Goal: Navigation & Orientation: Understand site structure

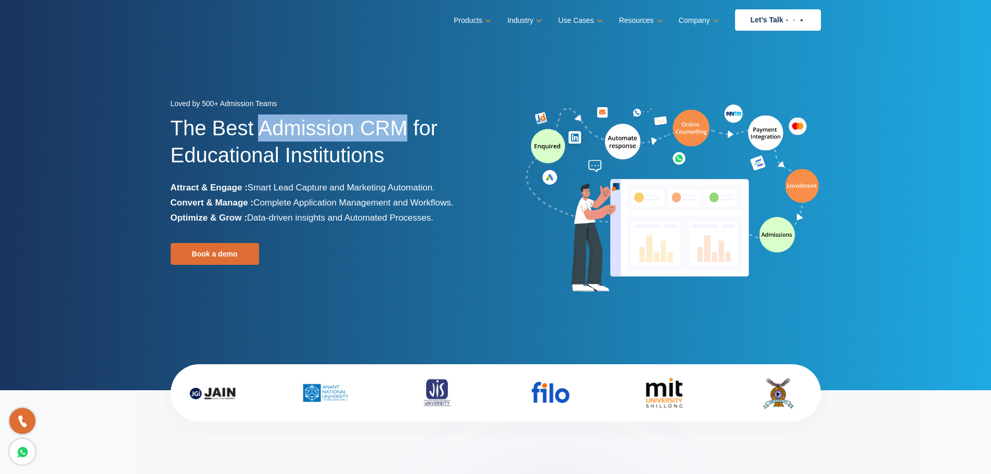
drag, startPoint x: 405, startPoint y: 123, endPoint x: 261, endPoint y: 119, distance: 144.7
click at [261, 119] on h1 "The Best Admission CRM for Educational Institutions" at bounding box center [329, 147] width 317 height 66
copy h1 "Admission CRM"
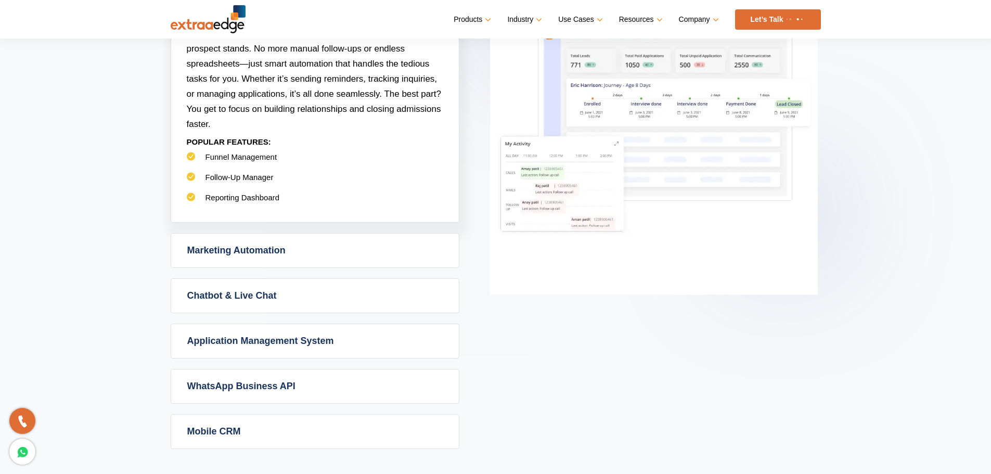
scroll to position [572, 0]
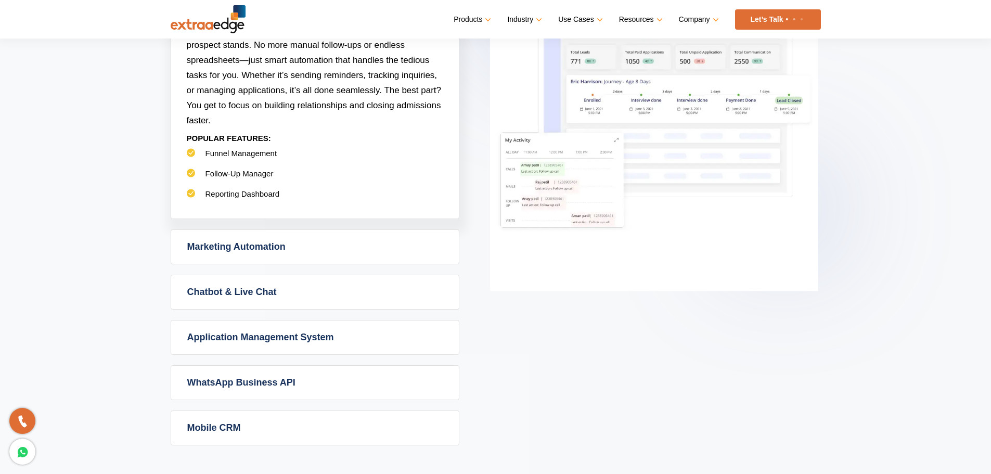
click at [380, 251] on link "Marketing Automation" at bounding box center [315, 247] width 288 height 34
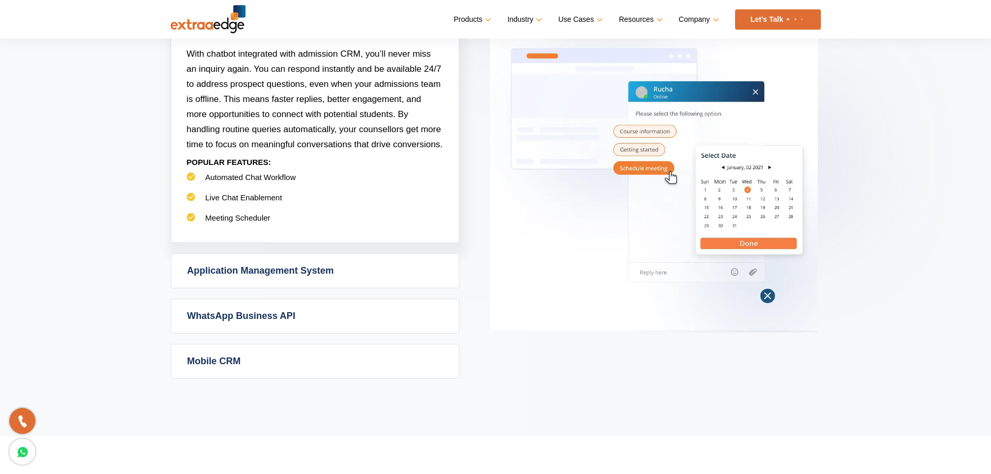
scroll to position [624, 0]
click at [324, 271] on link "Application Management System" at bounding box center [315, 270] width 288 height 34
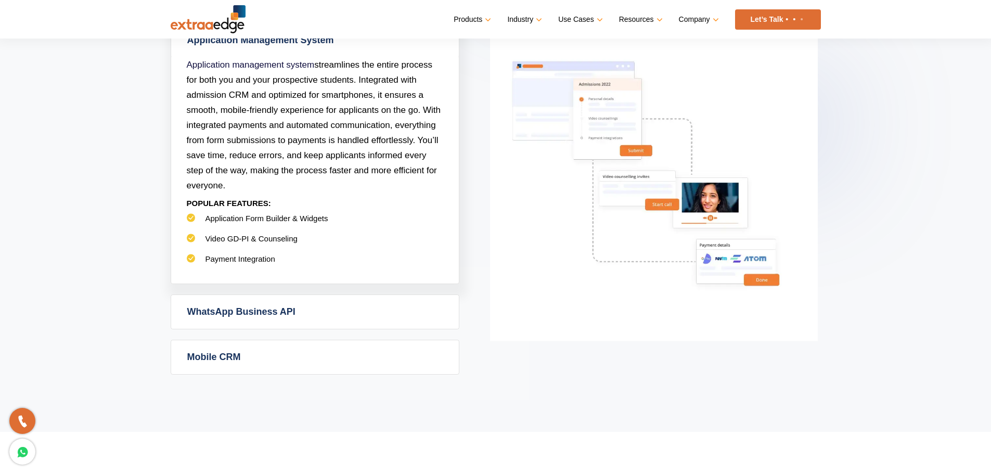
scroll to position [676, 0]
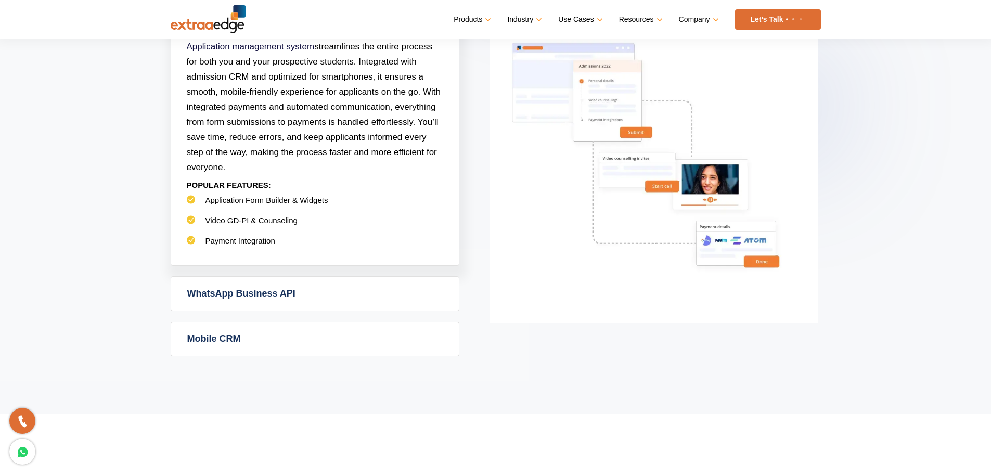
click at [309, 290] on link "WhatsApp Business API" at bounding box center [315, 294] width 288 height 34
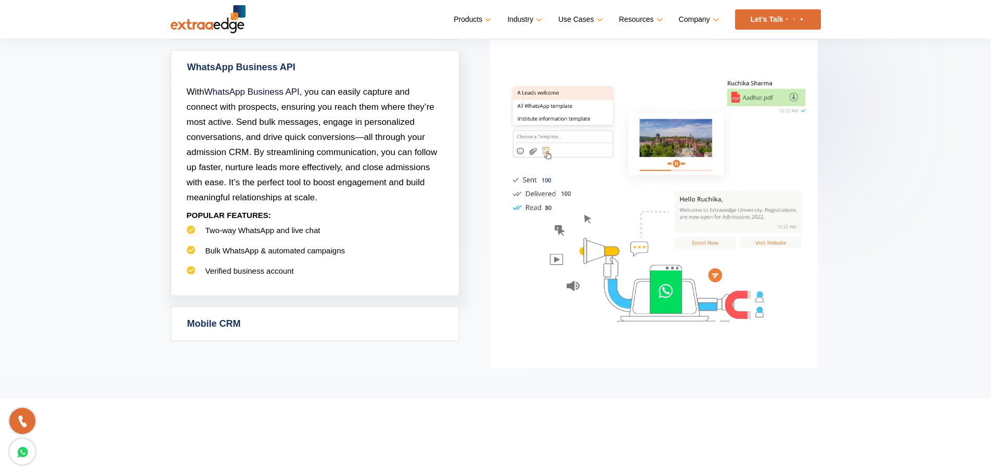
click at [369, 309] on link "Mobile CRM" at bounding box center [315, 324] width 288 height 34
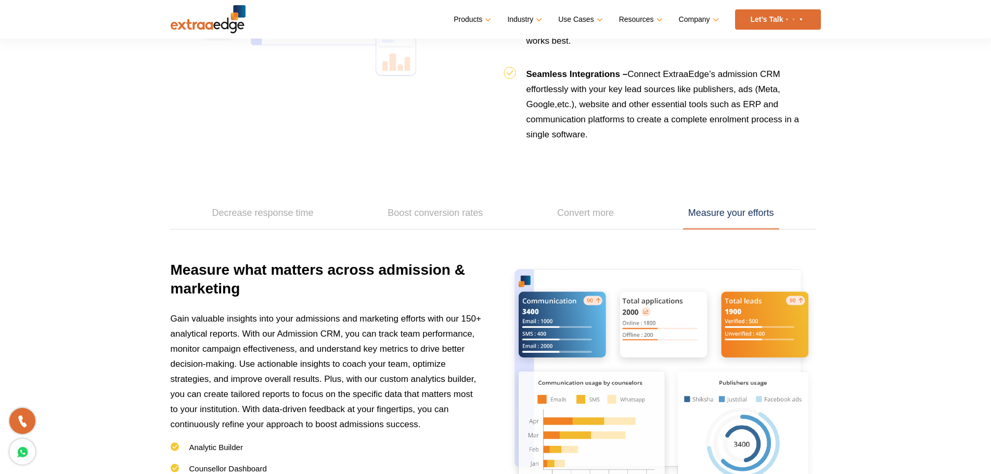
scroll to position [1374, 0]
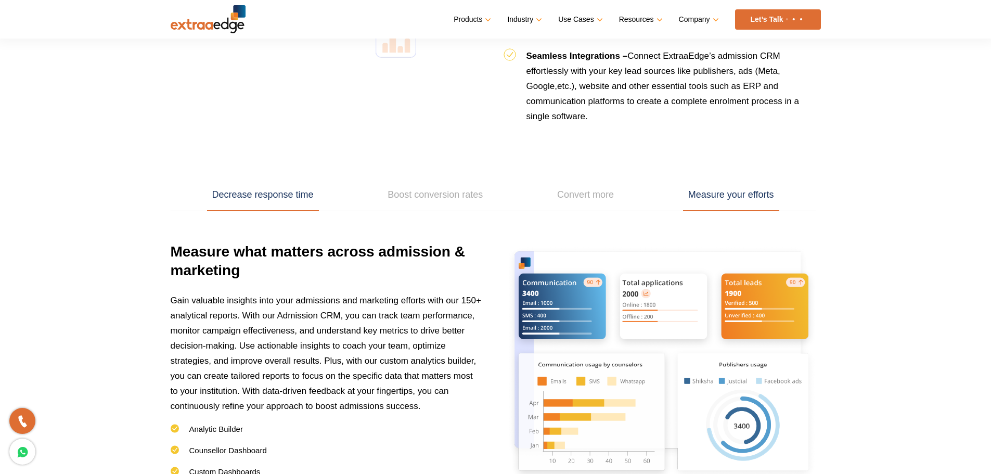
click at [230, 201] on link "Decrease response time" at bounding box center [263, 195] width 112 height 32
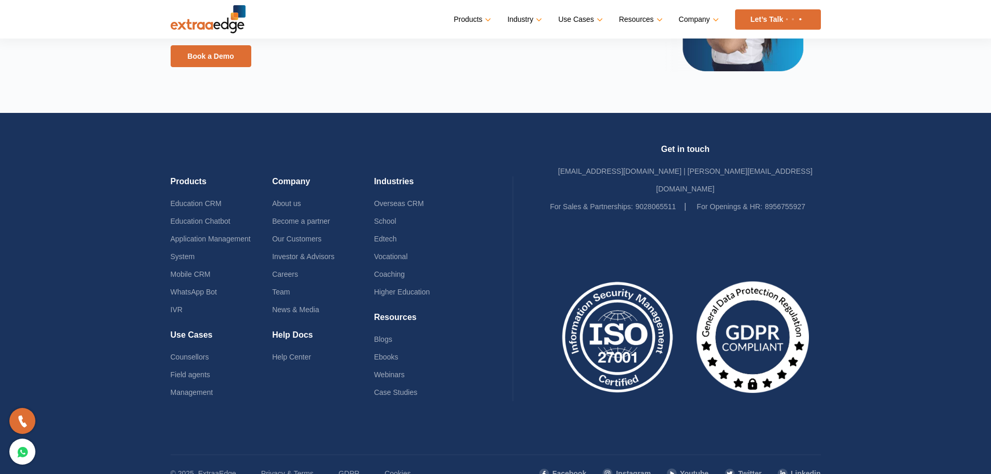
scroll to position [2466, 0]
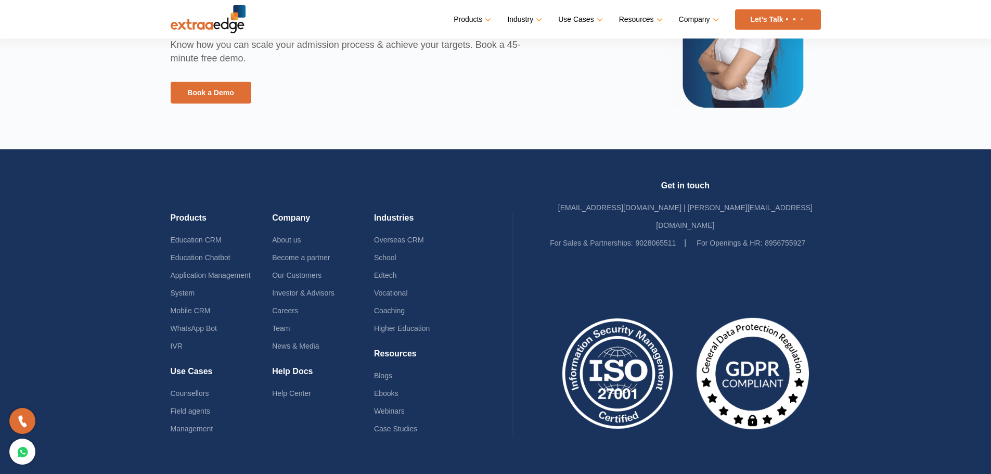
click at [639, 353] on img at bounding box center [617, 373] width 135 height 125
click at [599, 358] on img at bounding box center [617, 373] width 135 height 125
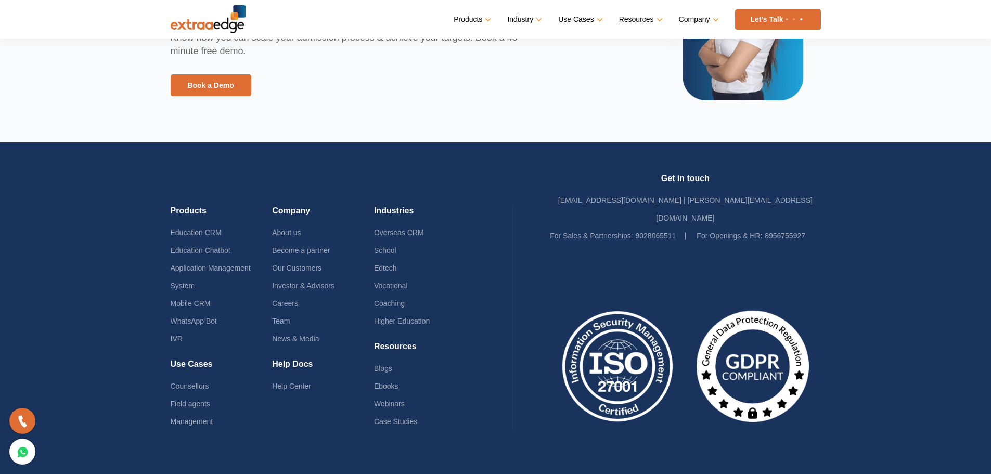
drag, startPoint x: 599, startPoint y: 358, endPoint x: 590, endPoint y: 372, distance: 16.8
click at [590, 372] on img at bounding box center [617, 366] width 135 height 125
click at [657, 336] on img at bounding box center [617, 366] width 135 height 125
click at [640, 336] on img at bounding box center [617, 366] width 135 height 125
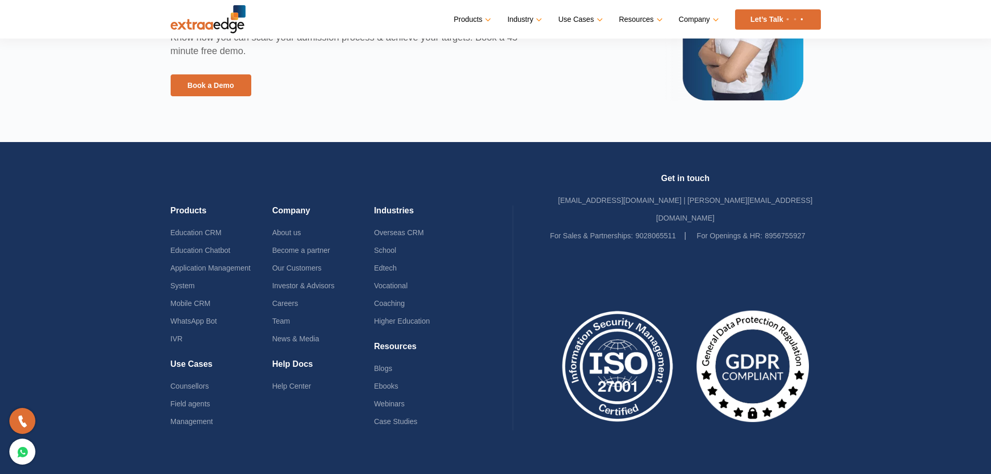
click at [640, 336] on img at bounding box center [617, 366] width 135 height 125
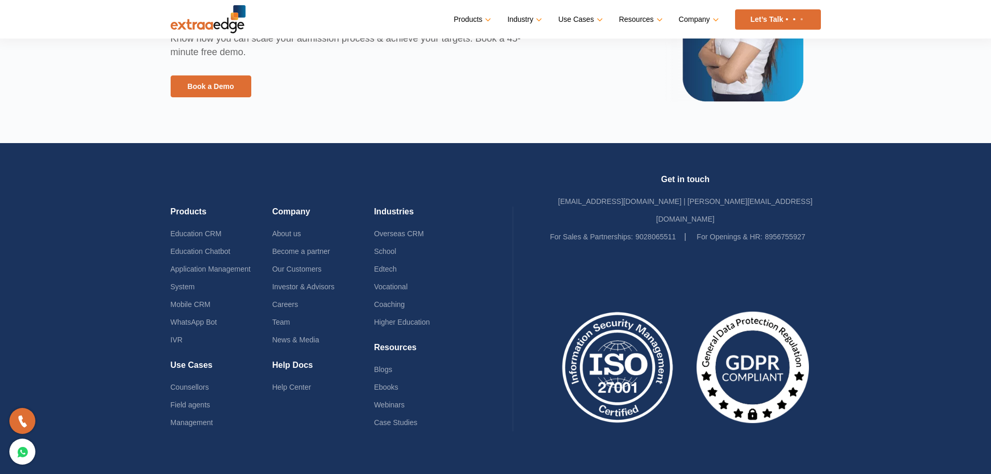
click at [760, 341] on img at bounding box center [752, 367] width 135 height 125
click at [278, 300] on link "Careers" at bounding box center [285, 304] width 26 height 8
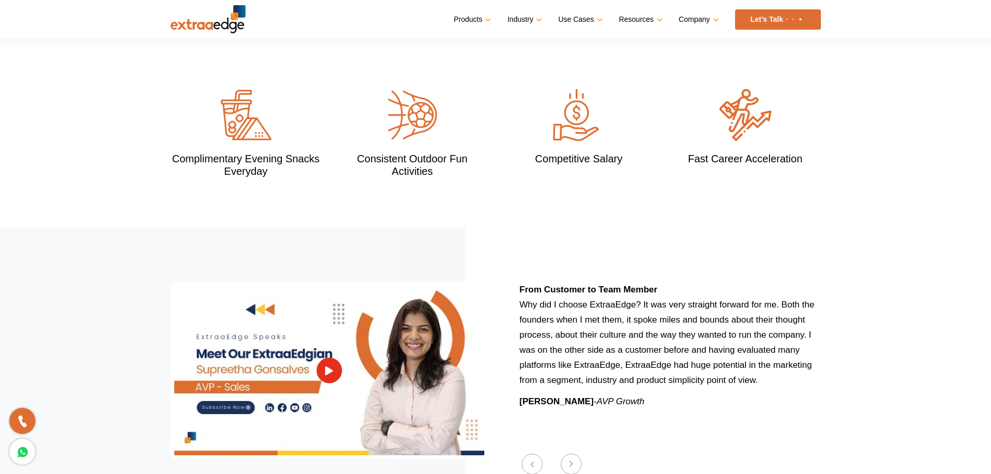
scroll to position [1197, 0]
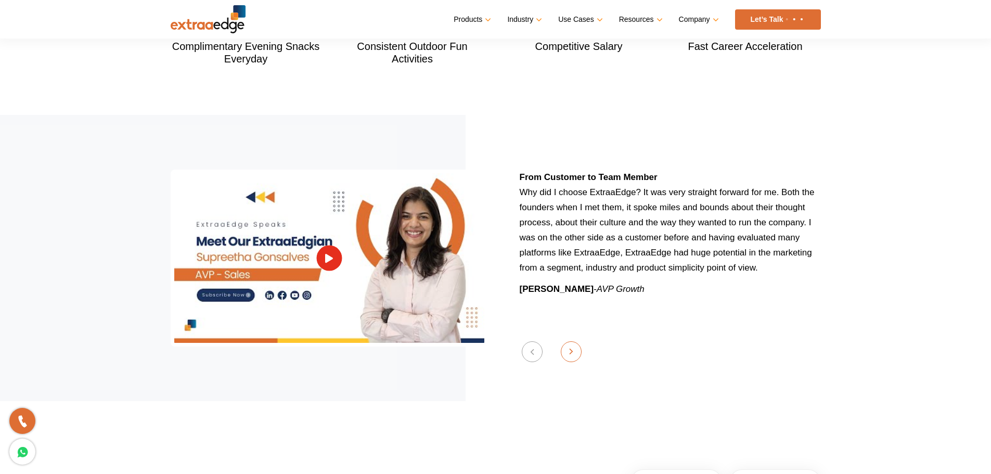
click at [573, 341] on button "Next" at bounding box center [571, 351] width 21 height 21
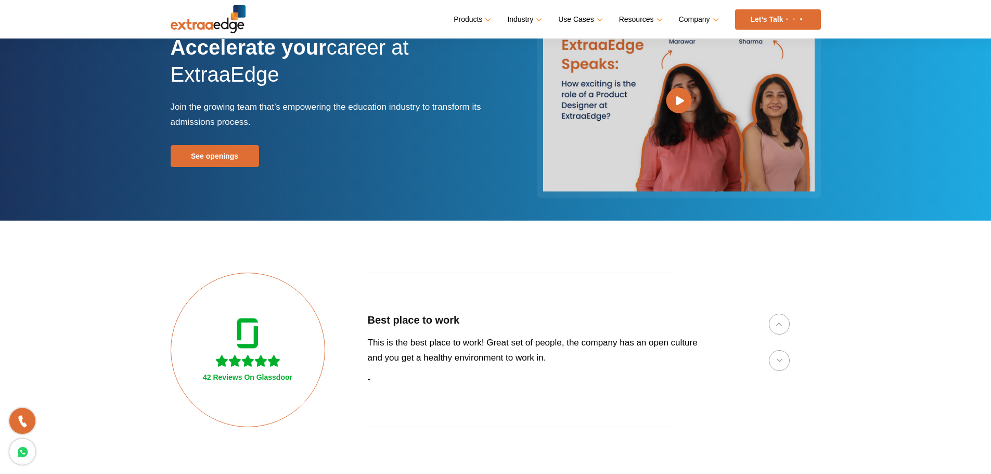
scroll to position [0, 0]
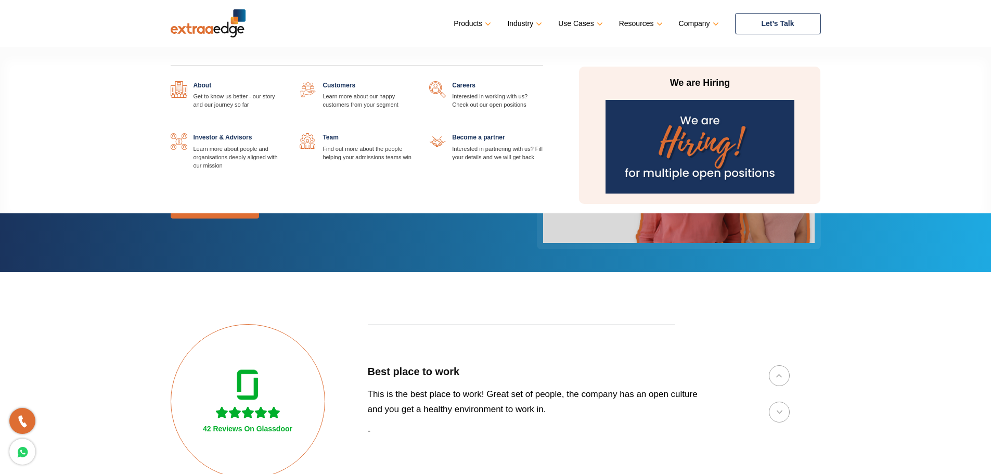
click at [284, 133] on link at bounding box center [284, 133] width 0 height 0
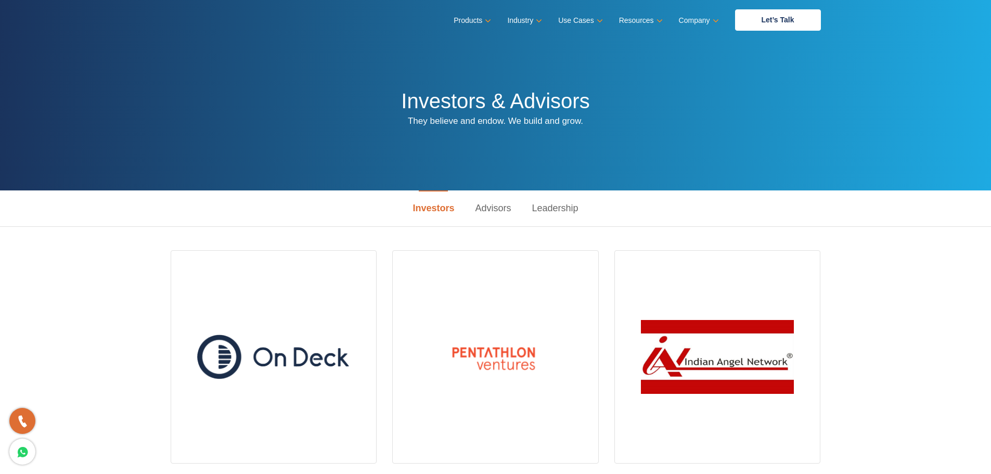
click at [483, 204] on link "Advisors" at bounding box center [493, 208] width 57 height 36
click at [498, 207] on link "Advisors" at bounding box center [493, 208] width 57 height 36
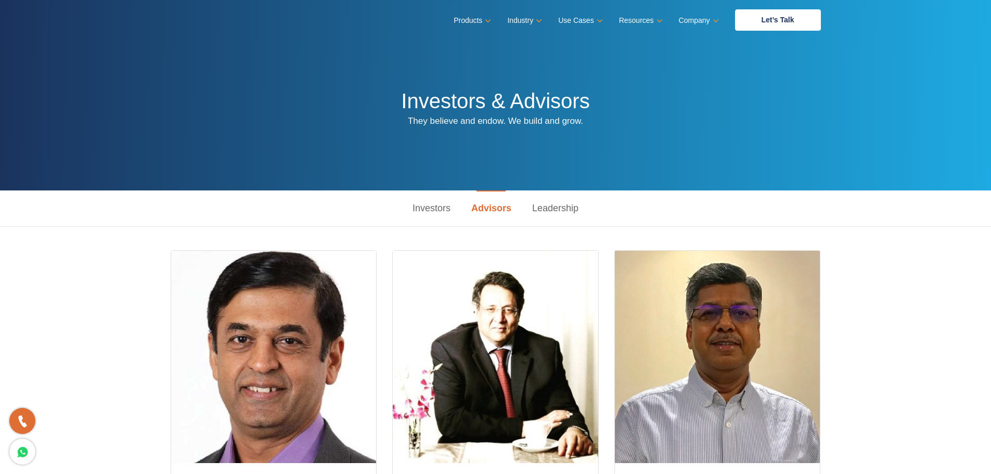
click at [568, 206] on link "Leadership" at bounding box center [555, 208] width 67 height 36
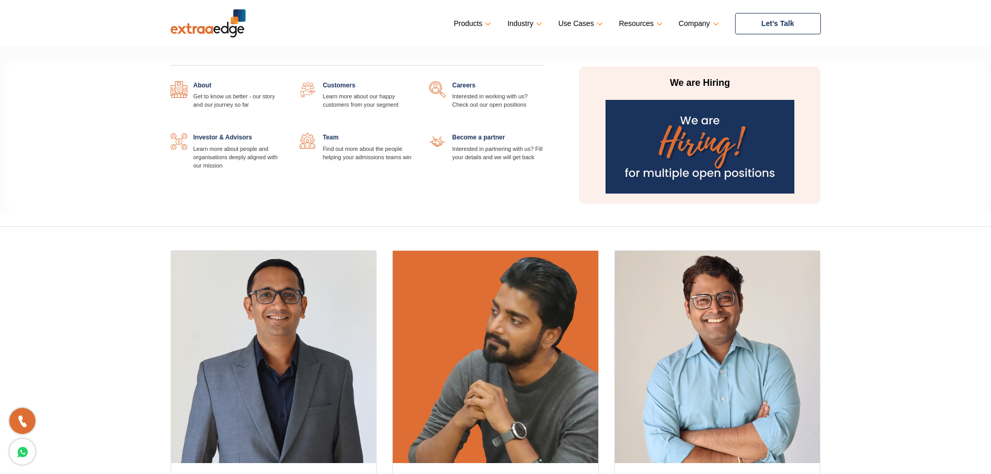
click at [691, 25] on link "Company" at bounding box center [698, 23] width 38 height 15
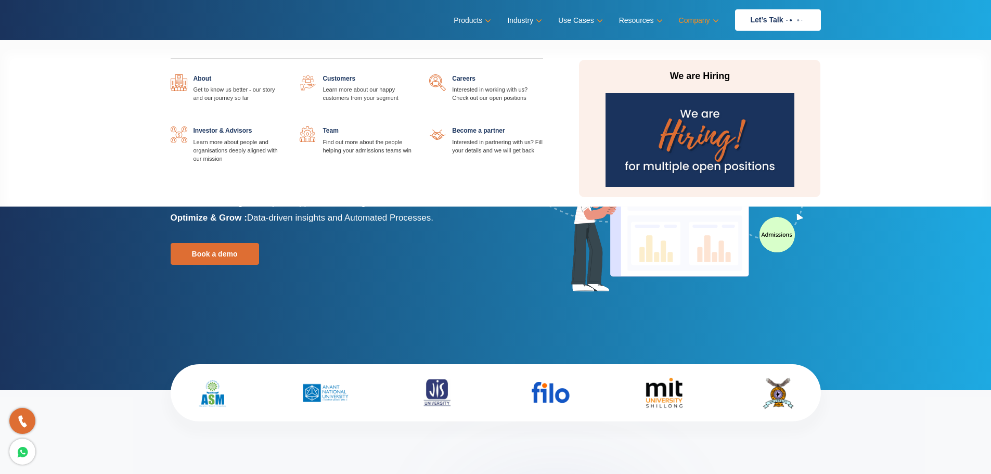
click at [689, 25] on link "Company" at bounding box center [698, 20] width 38 height 15
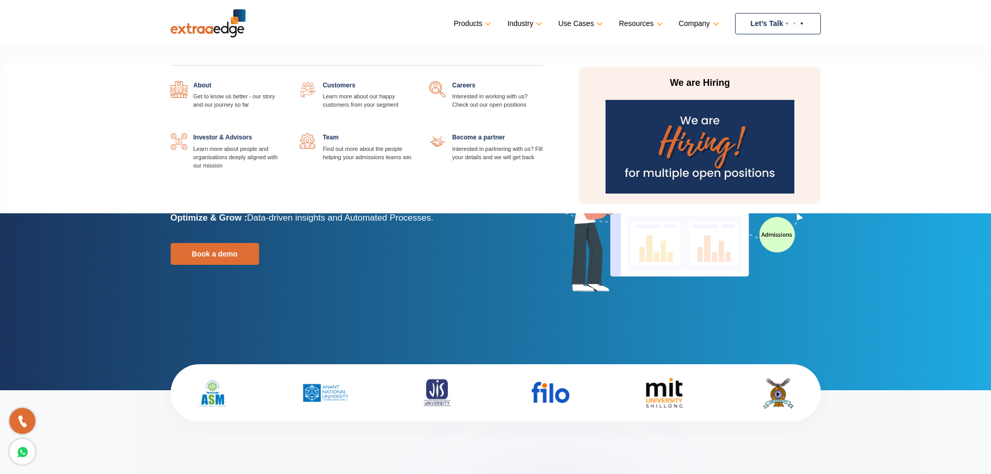
click at [284, 133] on link at bounding box center [284, 133] width 0 height 0
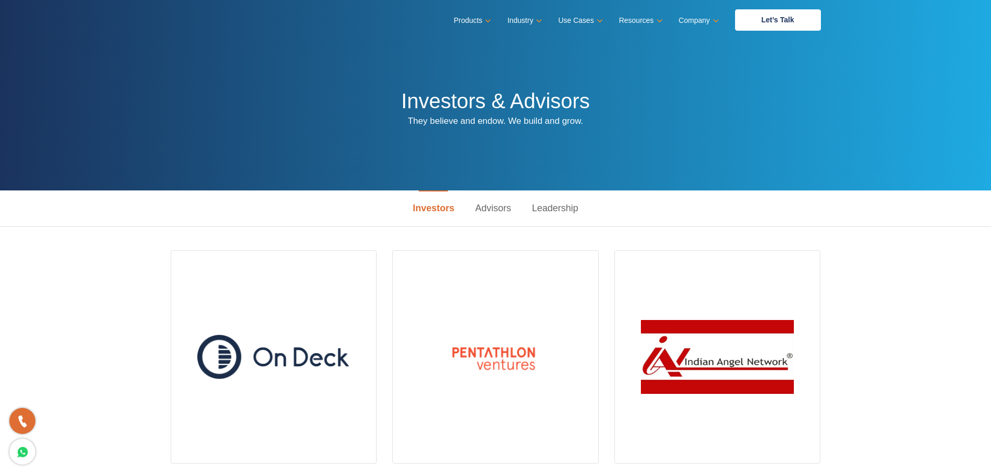
click at [548, 211] on link "Leadership" at bounding box center [555, 208] width 67 height 36
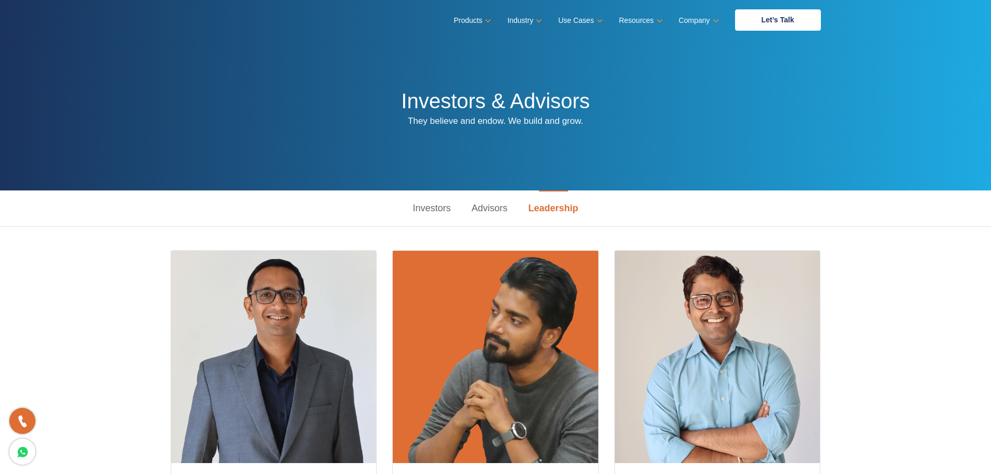
click at [492, 210] on link "Advisors" at bounding box center [489, 208] width 57 height 36
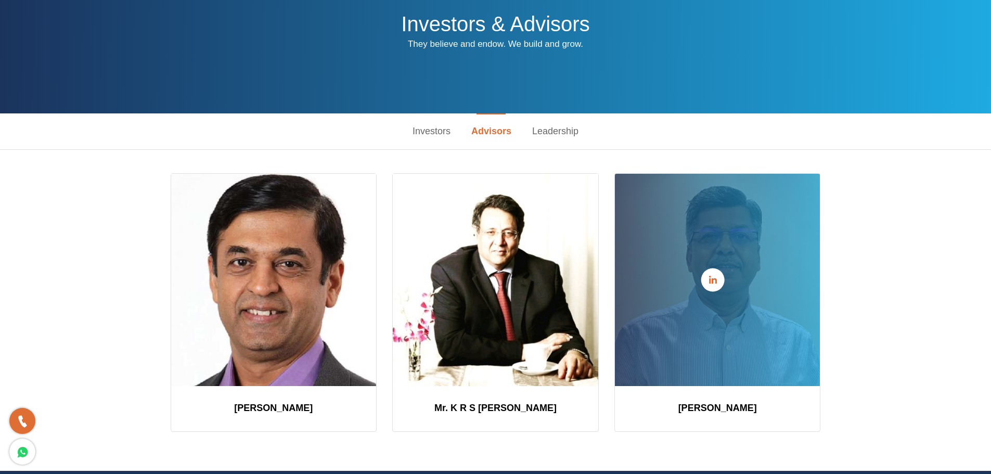
scroll to position [156, 0]
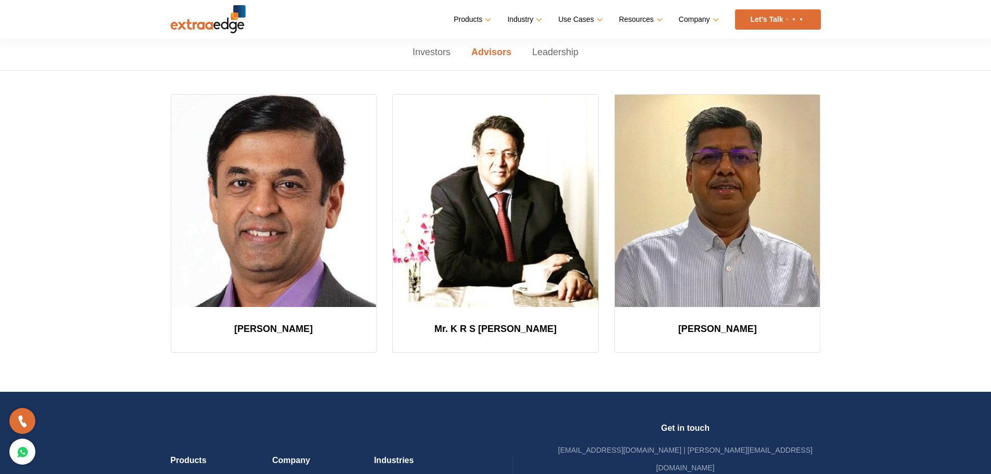
click at [440, 48] on link "Investors" at bounding box center [431, 52] width 59 height 36
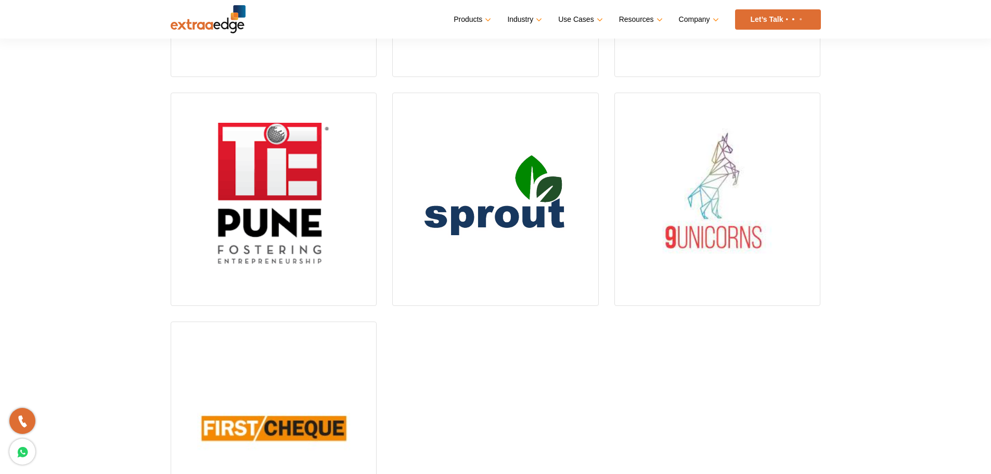
scroll to position [312, 0]
